Goal: Use online tool/utility: Utilize a website feature to perform a specific function

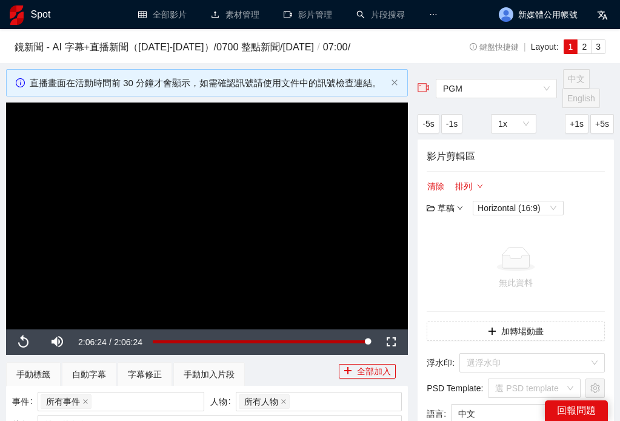
scroll to position [372, 0]
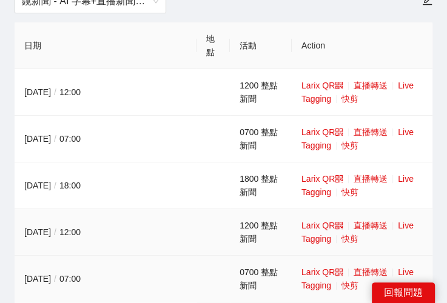
scroll to position [121, 0]
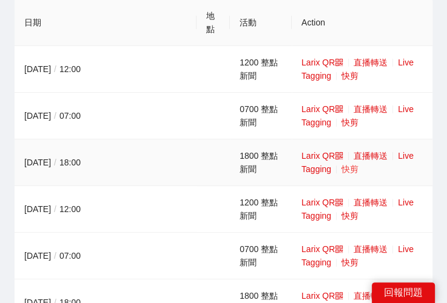
click at [342, 170] on link "快剪" at bounding box center [349, 169] width 17 height 10
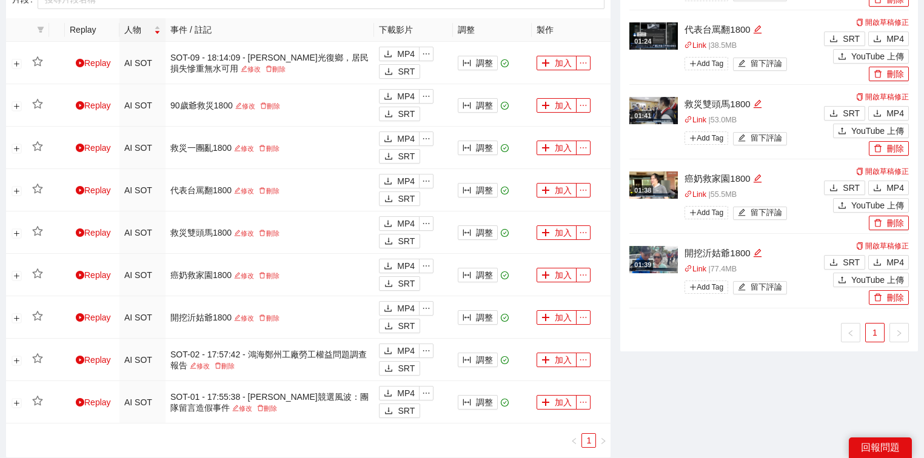
scroll to position [519, 0]
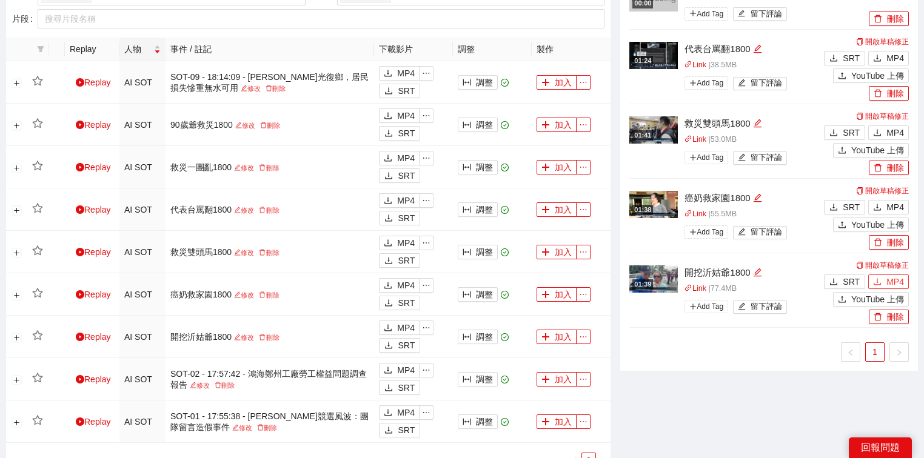
click at [620, 281] on icon "download" at bounding box center [877, 282] width 8 height 8
click at [620, 204] on button "MP4" at bounding box center [888, 207] width 41 height 15
click at [620, 130] on button "MP4" at bounding box center [888, 133] width 41 height 15
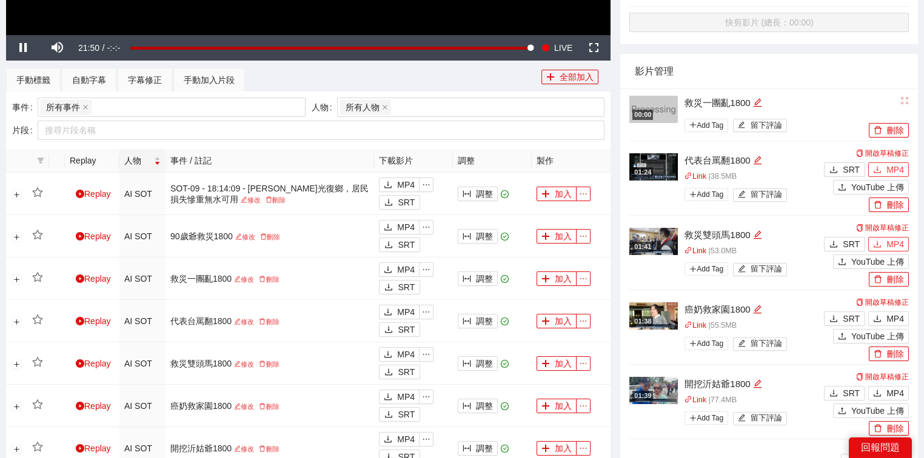
scroll to position [398, 0]
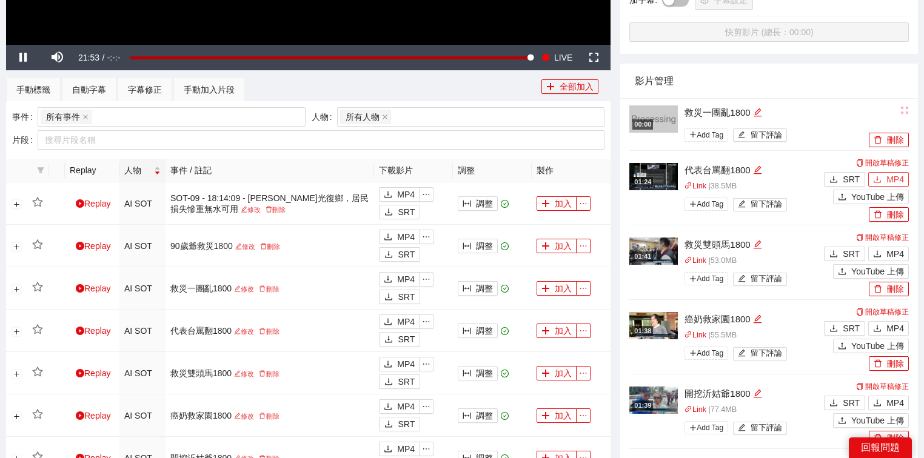
click at [620, 179] on span "MP4" at bounding box center [895, 179] width 18 height 13
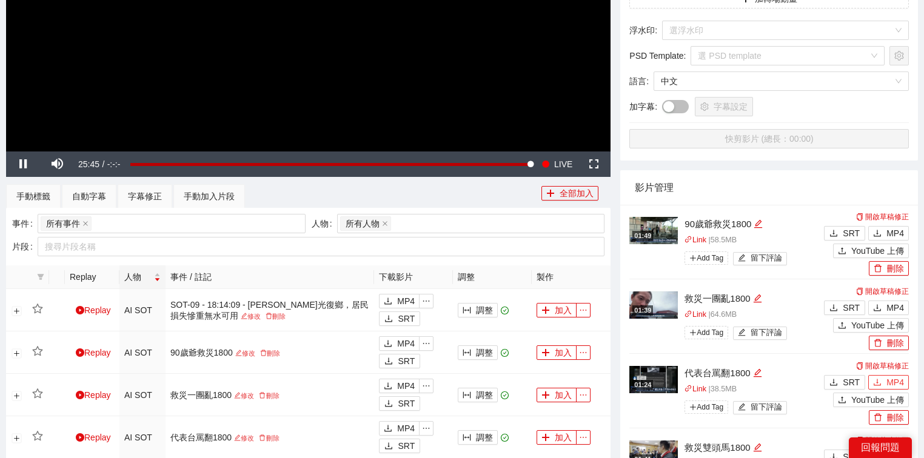
scroll to position [317, 0]
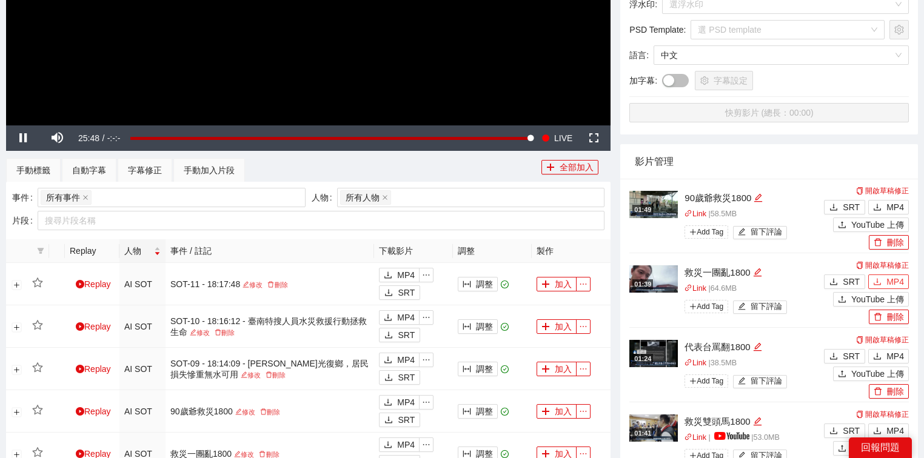
click at [620, 284] on icon "download" at bounding box center [877, 282] width 8 height 8
click at [620, 210] on span "MP4" at bounding box center [895, 207] width 18 height 13
click at [620, 206] on span "MP4" at bounding box center [895, 207] width 18 height 13
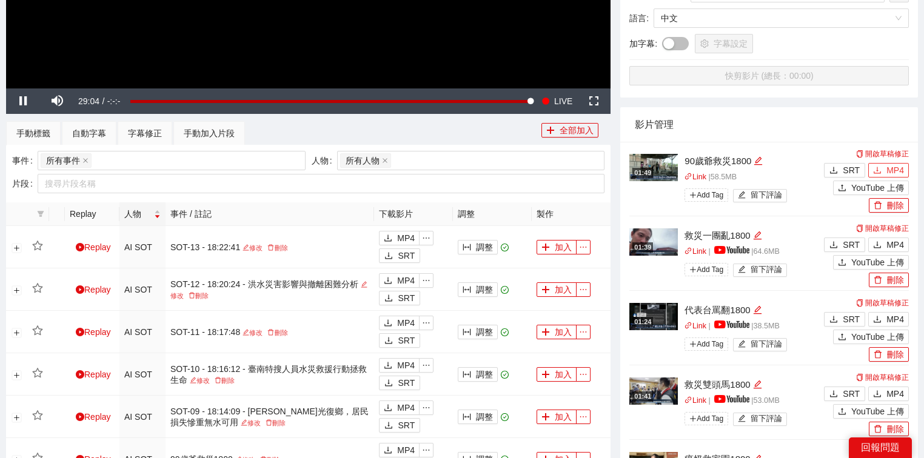
scroll to position [438, 0]
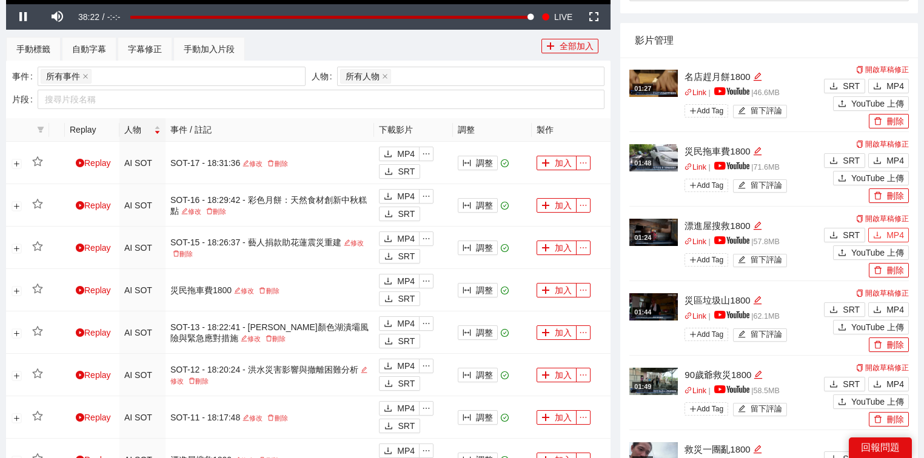
click at [620, 235] on span "MP4" at bounding box center [895, 235] width 18 height 13
click at [620, 163] on span "MP4" at bounding box center [895, 160] width 18 height 13
click at [620, 310] on span "MP4" at bounding box center [895, 309] width 18 height 13
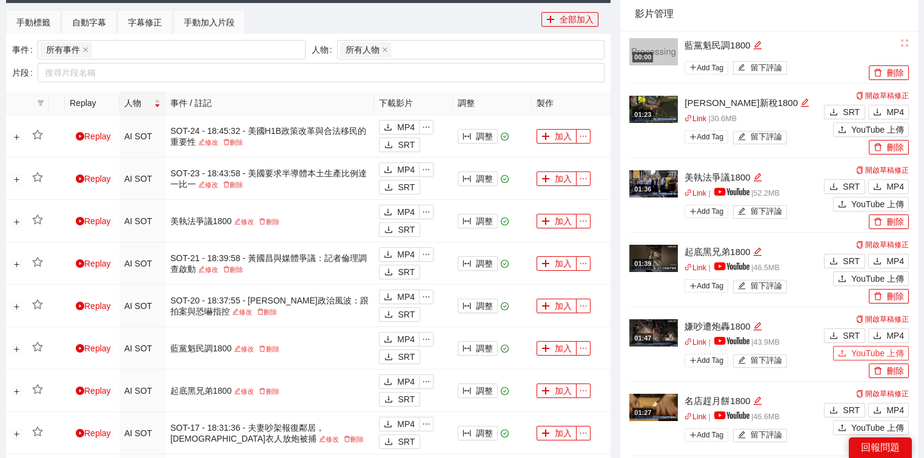
scroll to position [519, 0]
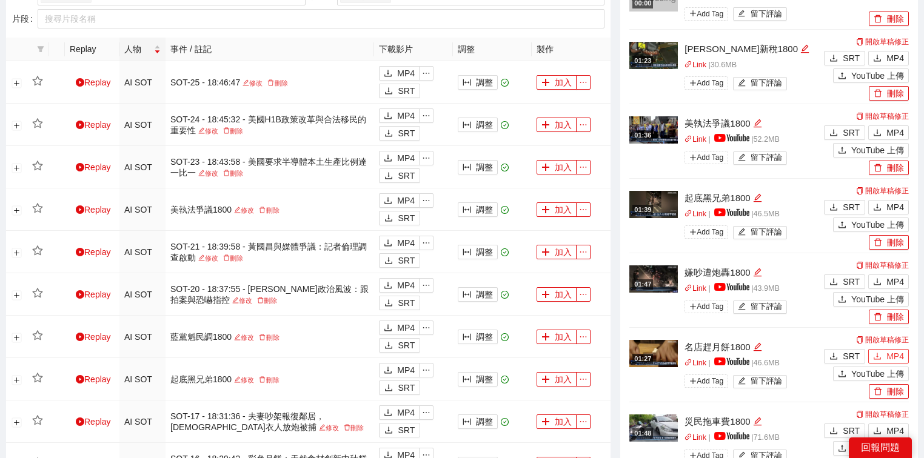
click at [620, 360] on span "MP4" at bounding box center [895, 356] width 18 height 13
